Goal: Task Accomplishment & Management: Manage account settings

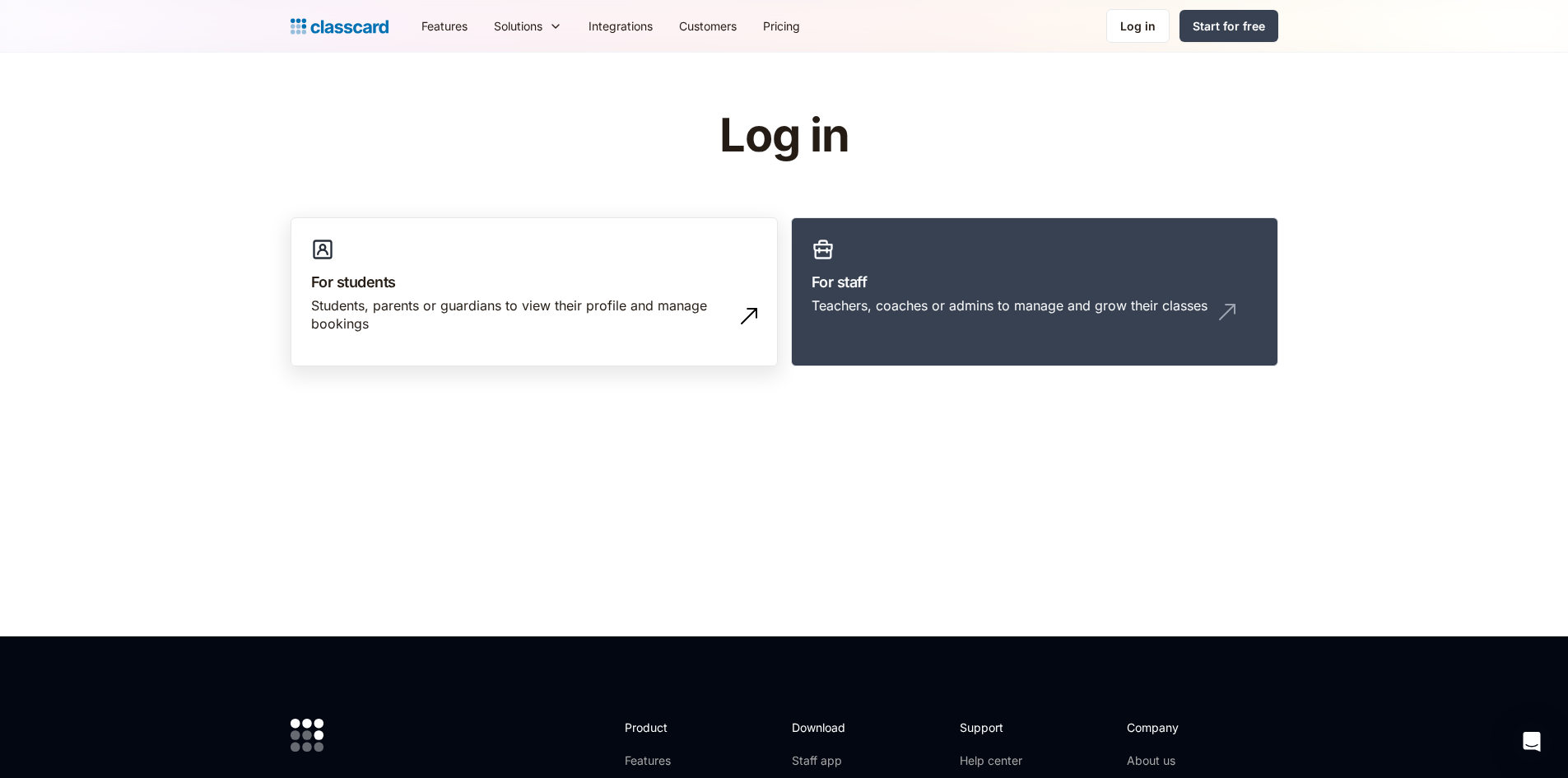
click at [625, 284] on h3 "For students" at bounding box center [534, 281] width 446 height 22
click at [1081, 243] on link "For staff Teachers, coaches or admins to manage and grow their classes" at bounding box center [1034, 292] width 487 height 150
click at [1058, 270] on h3 "For staff" at bounding box center [1034, 281] width 446 height 22
